Goal: Download file/media

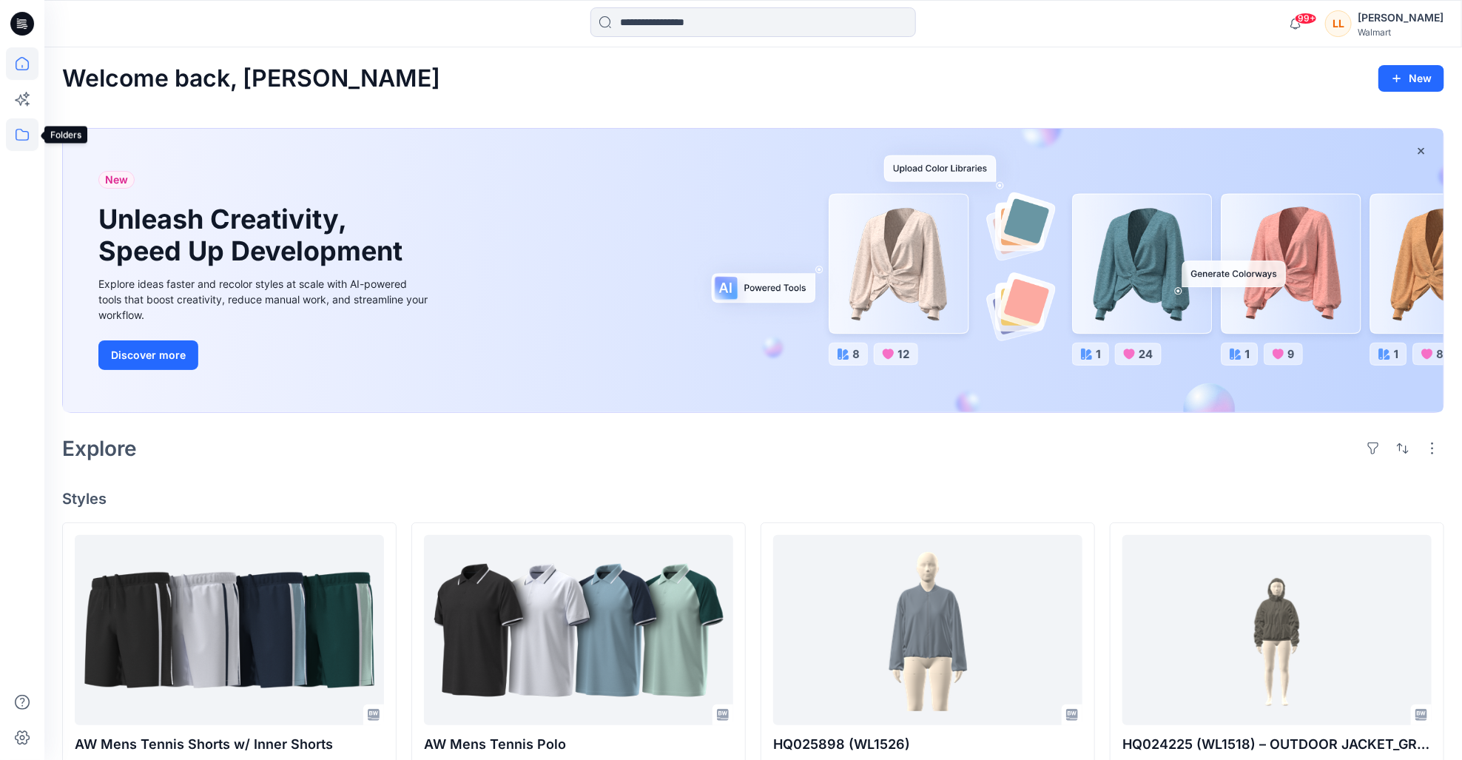
click at [27, 127] on icon at bounding box center [22, 134] width 33 height 33
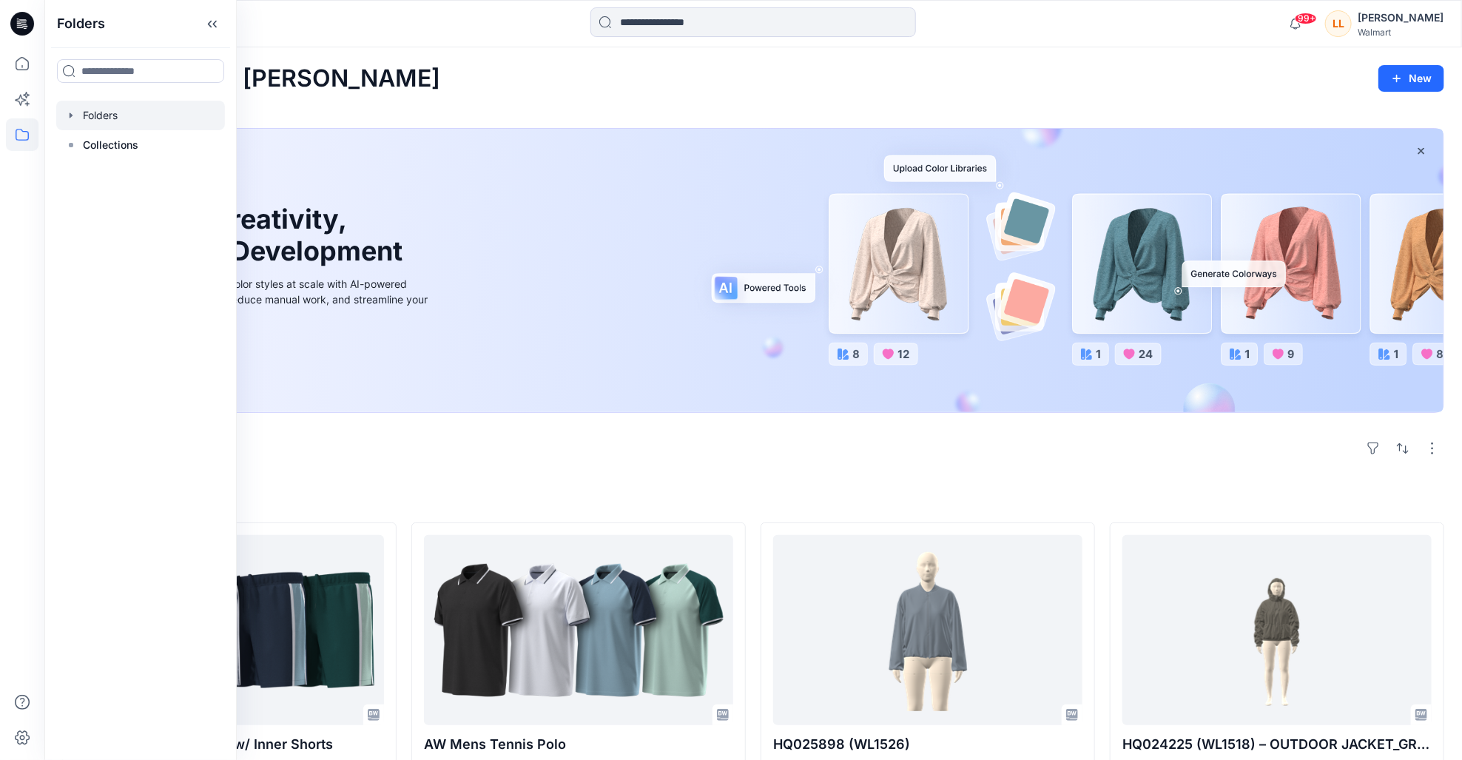
click at [109, 121] on div at bounding box center [140, 116] width 169 height 30
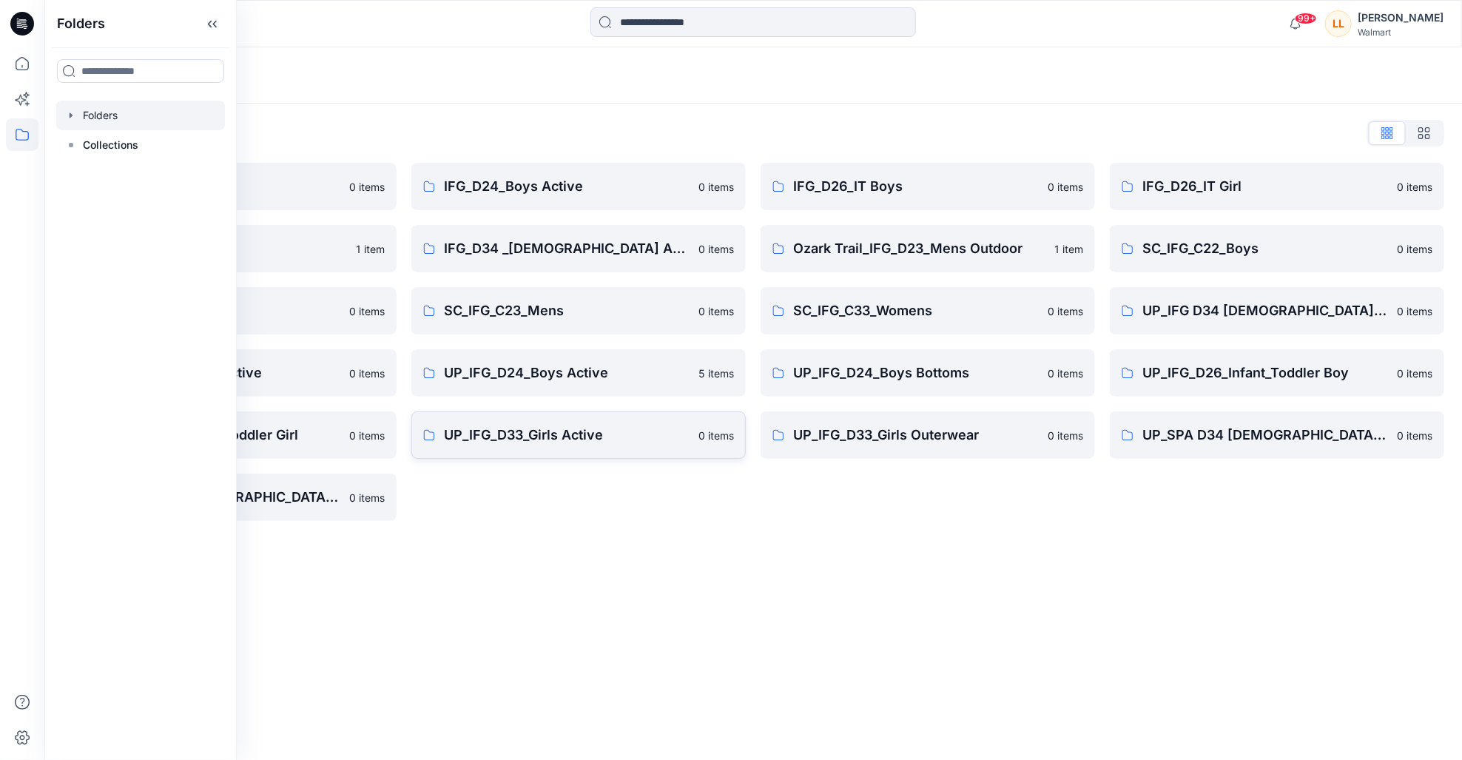
click at [604, 437] on p "UP_IFG_D33_Girls Active" at bounding box center [567, 435] width 246 height 21
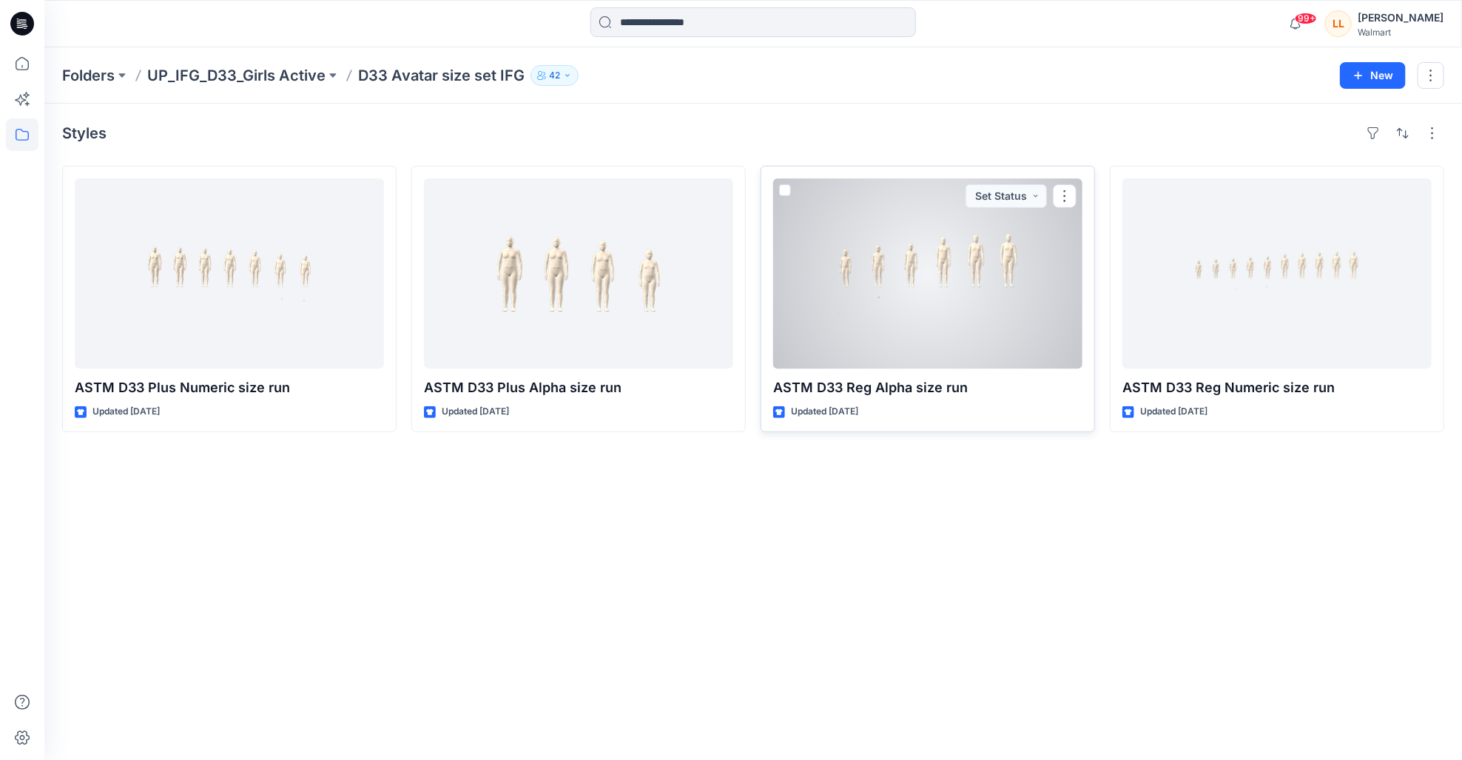
click at [999, 323] on div at bounding box center [927, 273] width 309 height 190
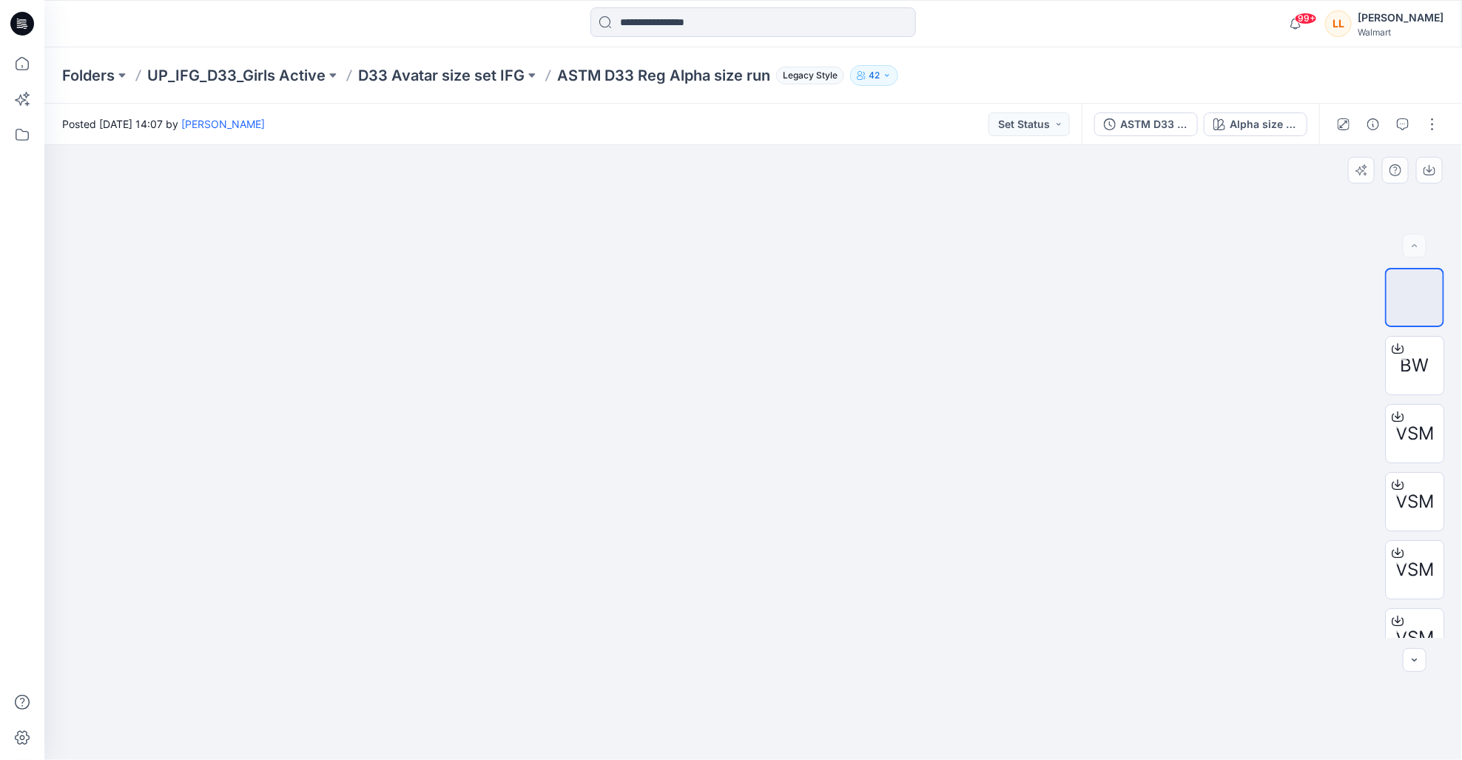
drag, startPoint x: 571, startPoint y: 449, endPoint x: 561, endPoint y: 449, distance: 9.6
click at [561, 356] on img at bounding box center [753, 356] width 435 height 0
drag, startPoint x: 561, startPoint y: 449, endPoint x: 778, endPoint y: 487, distance: 220.0
click at [778, 356] on img at bounding box center [753, 356] width 435 height 0
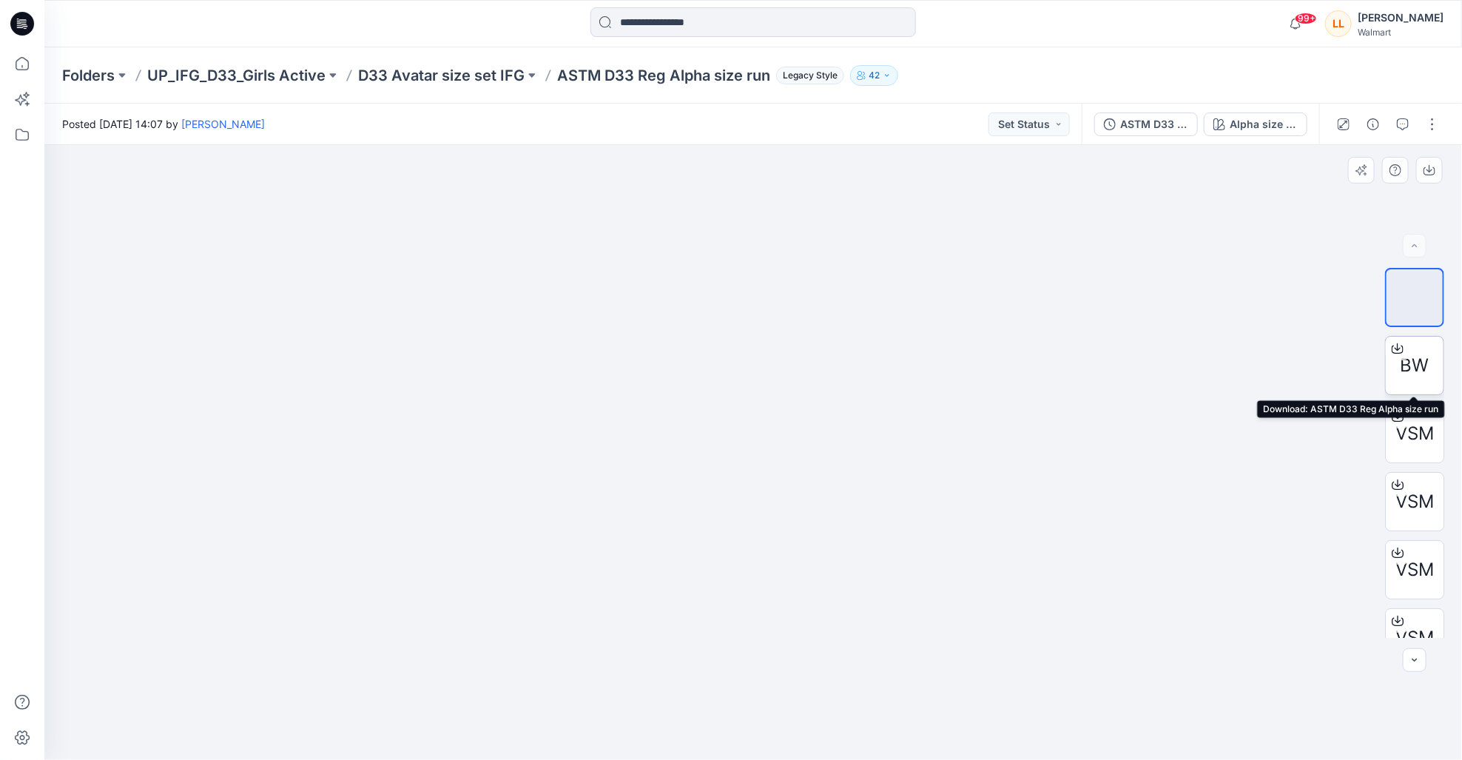
click at [1398, 343] on icon at bounding box center [1398, 349] width 12 height 12
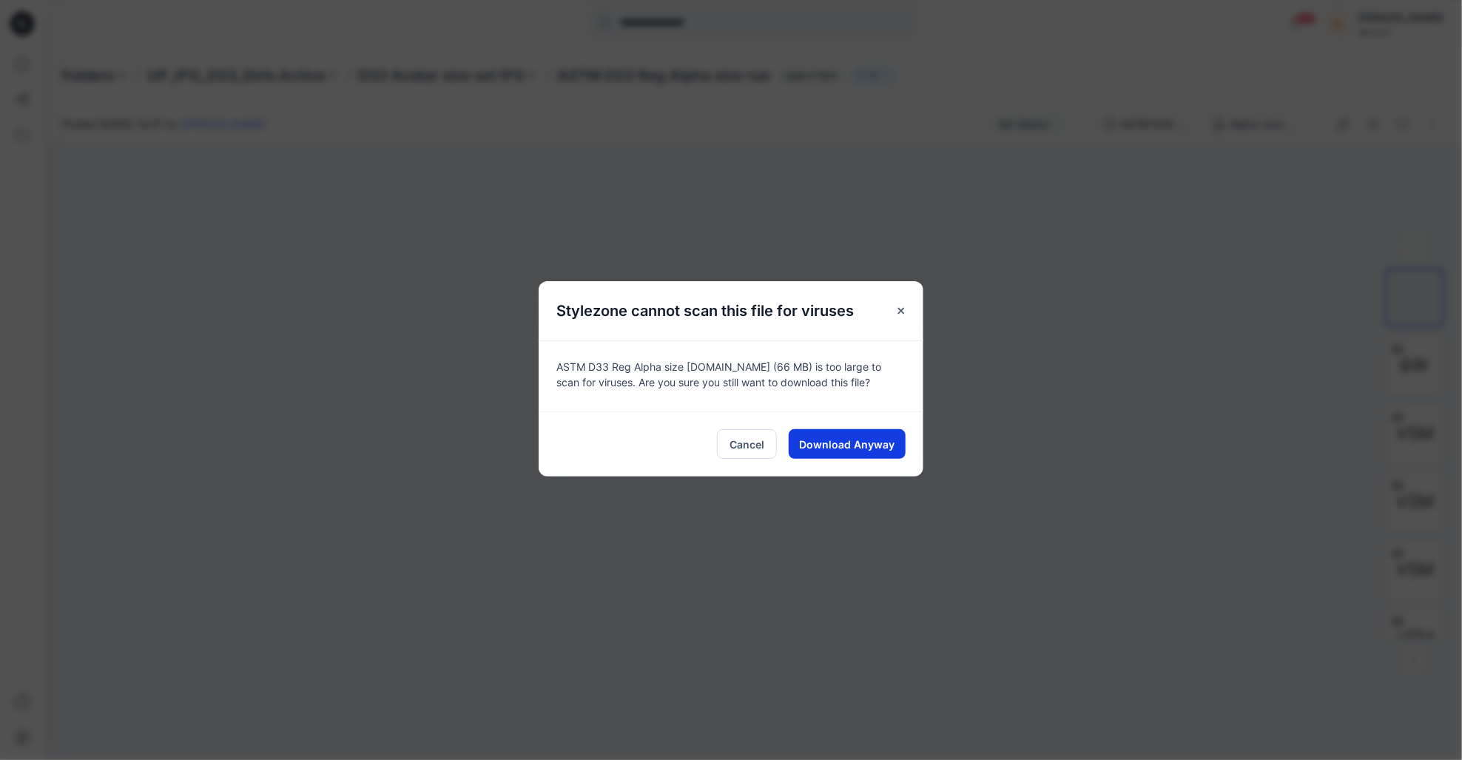
click at [854, 443] on span "Download Anyway" at bounding box center [847, 444] width 95 height 16
